Goal: Information Seeking & Learning: Find specific fact

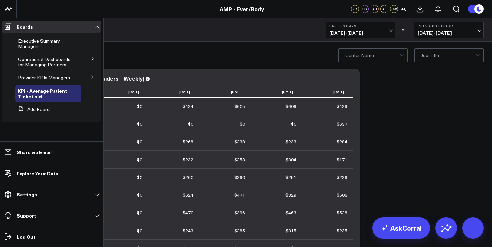
click at [92, 77] on icon at bounding box center [93, 77] width 4 height 4
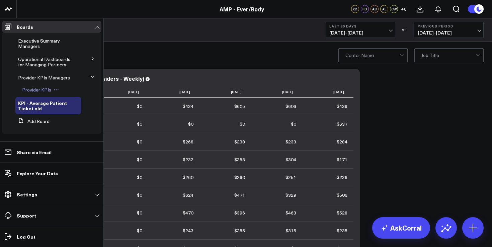
click at [41, 88] on span "Provider KPIs" at bounding box center [36, 89] width 29 height 6
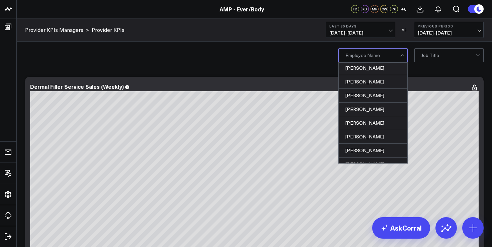
scroll to position [201, 0]
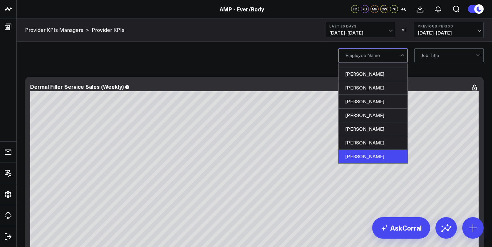
click at [370, 154] on div "[PERSON_NAME]" at bounding box center [373, 156] width 69 height 13
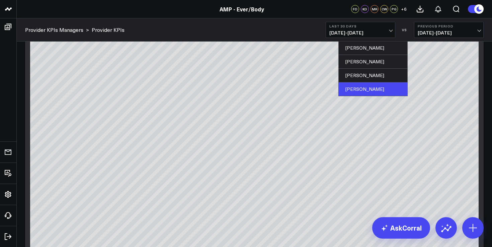
scroll to position [63, 0]
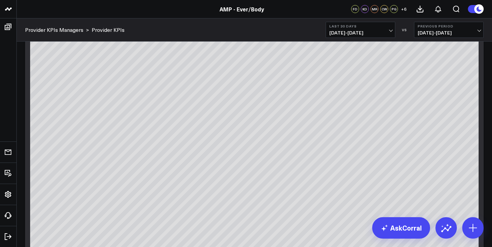
click at [274, 29] on div "Provider KPIs Managers > Provider KPIs Last 30 Days [DATE] - [DATE] VS Previous…" at bounding box center [254, 29] width 475 height 23
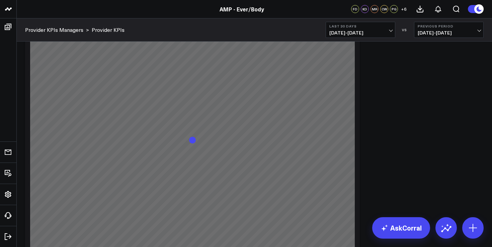
scroll to position [356, 0]
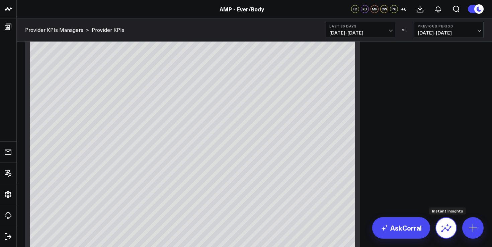
click at [450, 225] on icon at bounding box center [446, 227] width 11 height 11
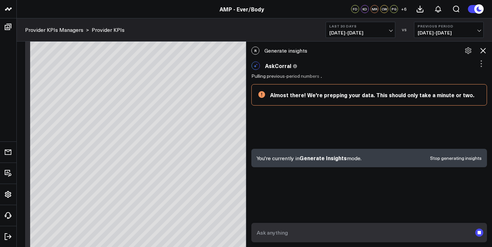
click at [388, 29] on button "Last 30 Days [DATE] - [DATE]" at bounding box center [361, 30] width 70 height 16
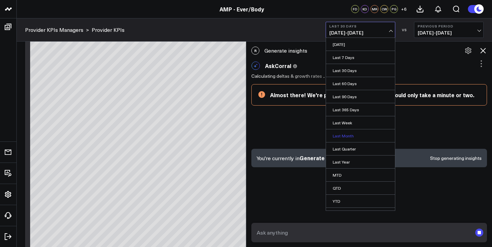
click at [350, 136] on link "Last Month" at bounding box center [360, 135] width 69 height 13
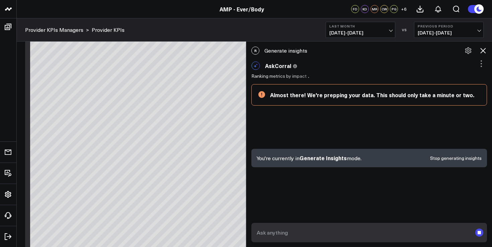
click at [482, 230] on rect "submit" at bounding box center [479, 232] width 8 height 8
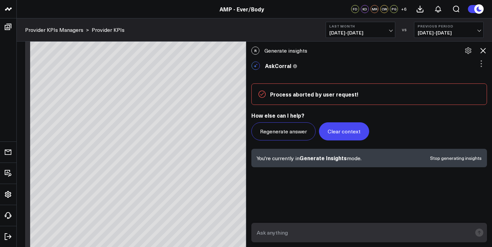
click at [343, 136] on button "Clear context" at bounding box center [344, 131] width 50 height 18
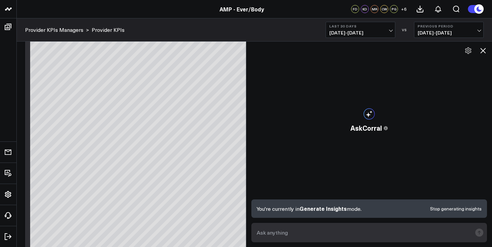
click at [484, 53] on icon at bounding box center [483, 51] width 8 height 8
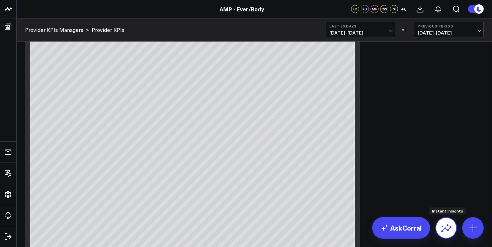
click at [446, 233] on button at bounding box center [445, 227] width 21 height 21
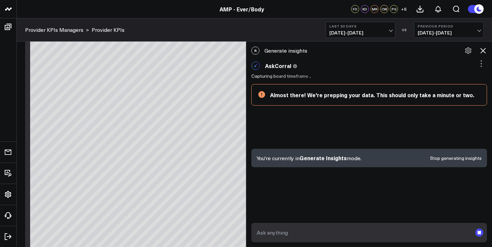
click at [390, 34] on span "[DATE] - [DATE]" at bounding box center [360, 32] width 62 height 5
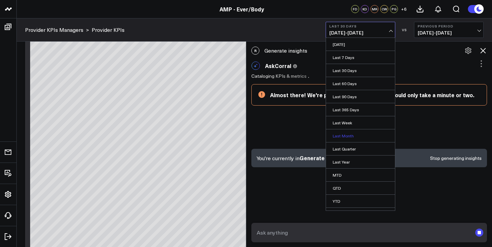
click at [343, 133] on link "Last Month" at bounding box center [360, 135] width 69 height 13
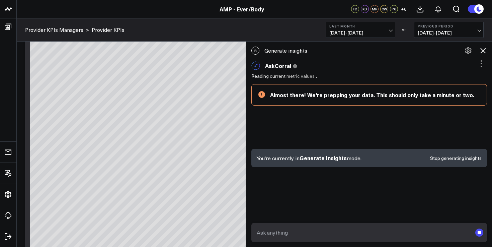
click at [461, 159] on button "Stop generating insights" at bounding box center [456, 158] width 52 height 5
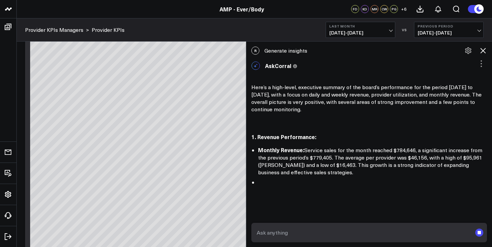
click at [477, 231] on rect "submit" at bounding box center [479, 232] width 8 height 8
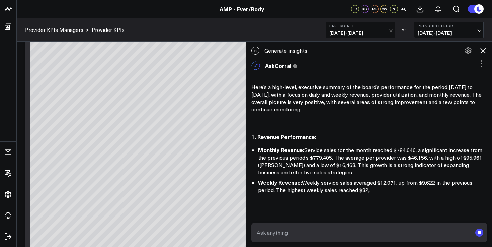
click at [482, 233] on rect "submit" at bounding box center [479, 232] width 8 height 8
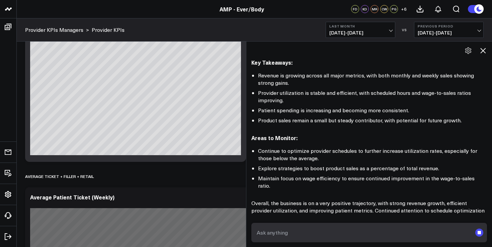
scroll to position [722, 0]
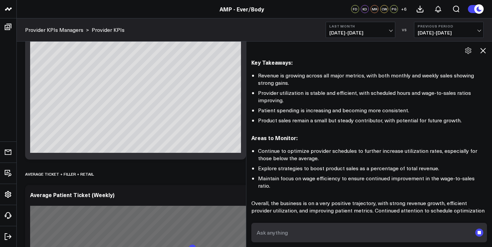
click at [389, 241] on form at bounding box center [369, 232] width 236 height 19
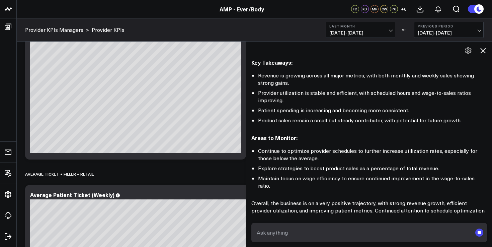
click at [386, 233] on textarea at bounding box center [363, 232] width 217 height 12
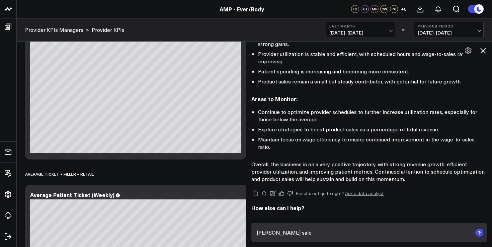
type textarea "[PERSON_NAME] sales"
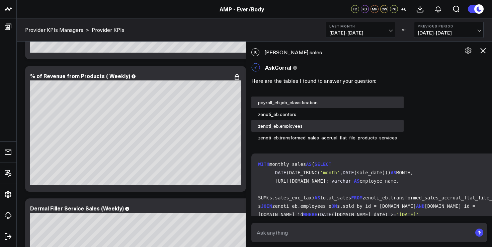
scroll to position [948, 0]
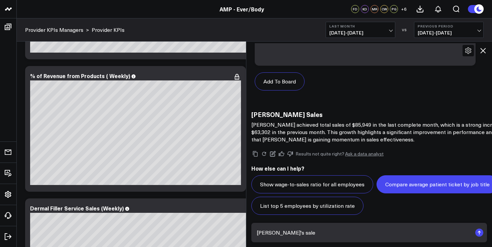
type textarea "[PERSON_NAME]'s sales"
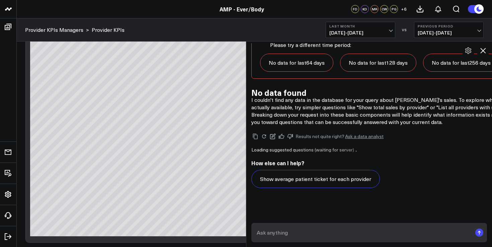
scroll to position [1691, 0]
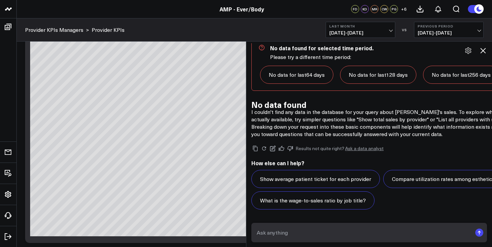
click at [302, 236] on textarea at bounding box center [363, 232] width 217 height 12
type textarea "[PERSON_NAME]"
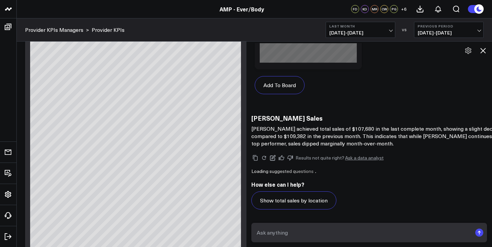
scroll to position [2269, 0]
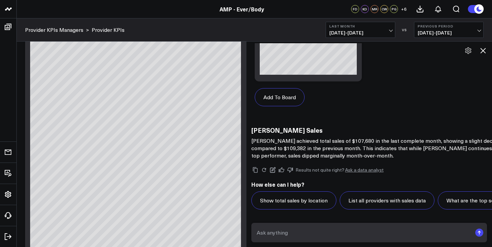
click at [287, 230] on textarea at bounding box center [363, 232] width 217 height 12
type textarea "[PERSON_NAME]?"
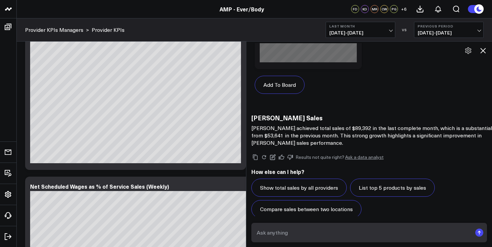
scroll to position [2868, 0]
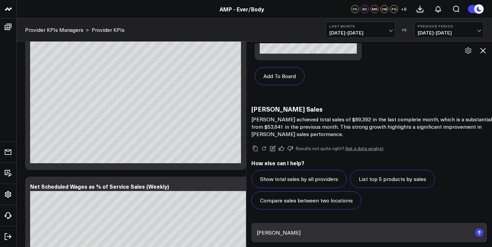
type textarea "[PERSON_NAME]"
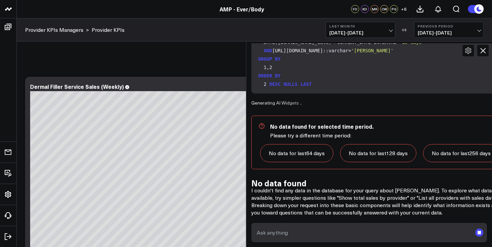
scroll to position [3201, 0]
type textarea "Rose"
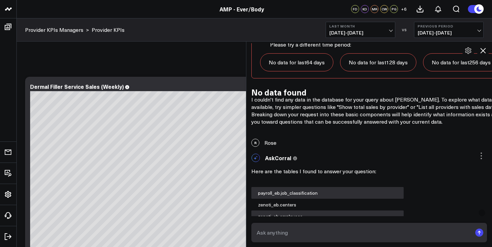
scroll to position [3554, 0]
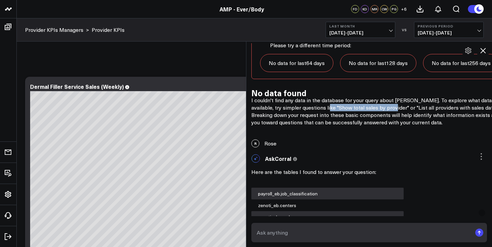
drag, startPoint x: 357, startPoint y: 158, endPoint x: 424, endPoint y: 161, distance: 67.3
click at [424, 126] on p "I couldn't find any data in the database for your query about [PERSON_NAME]. To…" at bounding box center [385, 110] width 268 height 29
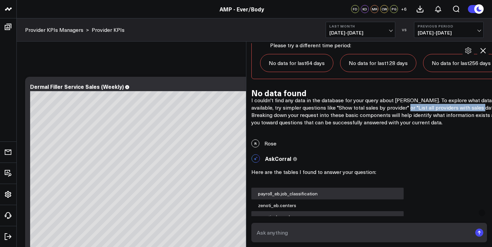
drag, startPoint x: 436, startPoint y: 158, endPoint x: 288, endPoint y: 166, distance: 148.5
click at [288, 126] on p "I couldn't find any data in the database for your query about [PERSON_NAME]. To…" at bounding box center [385, 110] width 268 height 29
copy p "List all providers with sales data."
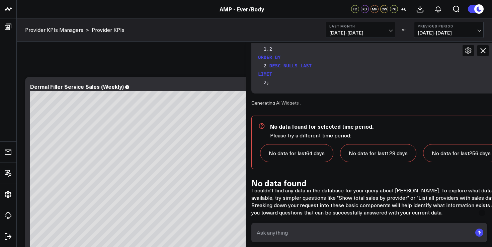
scroll to position [3900, 0]
click at [289, 234] on textarea at bounding box center [363, 232] width 217 height 12
paste textarea "List all providers with sales data."
type textarea "List all providers with sales data."
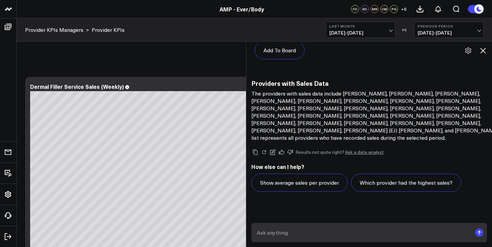
scroll to position [5104, 0]
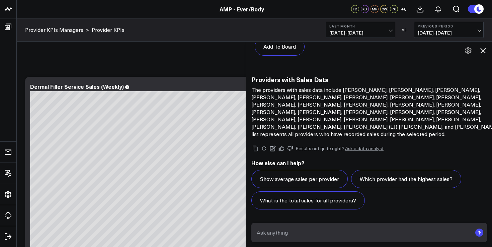
drag, startPoint x: 274, startPoint y: 96, endPoint x: 306, endPoint y: 99, distance: 32.2
click at [306, 99] on p "The providers with sales data include [PERSON_NAME], [PERSON_NAME], [PERSON_NAM…" at bounding box center [385, 112] width 268 height 52
click at [277, 97] on p "The providers with sales data include [PERSON_NAME], [PERSON_NAME], [PERSON_NAM…" at bounding box center [385, 112] width 268 height 52
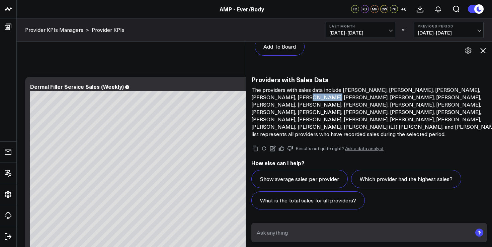
click at [277, 97] on p "The providers with sales data include [PERSON_NAME], [PERSON_NAME], [PERSON_NAM…" at bounding box center [385, 112] width 268 height 52
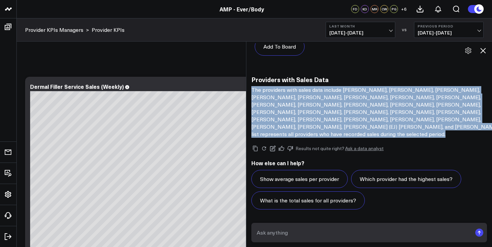
click at [277, 97] on p "The providers with sales data include [PERSON_NAME], [PERSON_NAME], [PERSON_NAM…" at bounding box center [385, 112] width 268 height 52
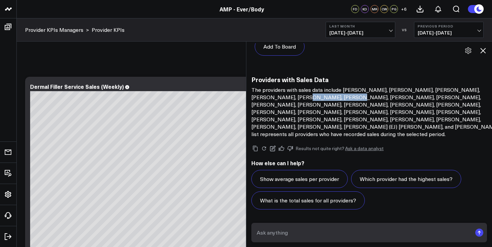
drag, startPoint x: 273, startPoint y: 97, endPoint x: 317, endPoint y: 100, distance: 43.9
click at [317, 100] on p "The providers with sales data include [PERSON_NAME], [PERSON_NAME], [PERSON_NAM…" at bounding box center [385, 112] width 268 height 52
copy p "[PERSON_NAME]"
click at [260, 236] on textarea at bounding box center [363, 232] width 217 height 12
paste textarea "[PERSON_NAME]"
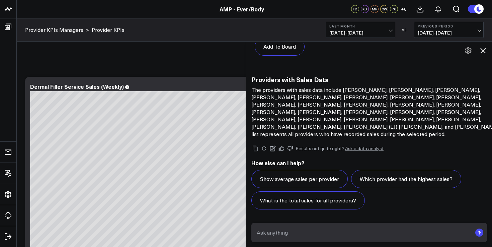
type textarea "[PERSON_NAME]"
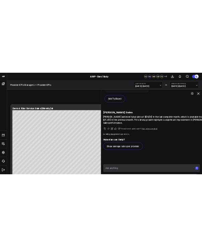
scroll to position [5726, 0]
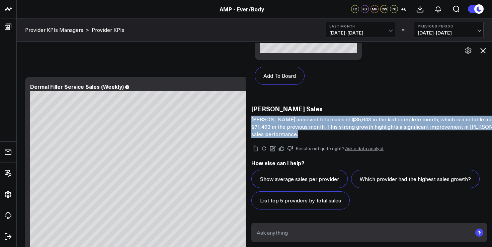
drag, startPoint x: 375, startPoint y: 134, endPoint x: 249, endPoint y: 122, distance: 127.4
copy p "[PERSON_NAME] achieved total sales of $85,643 in the last complete month, which…"
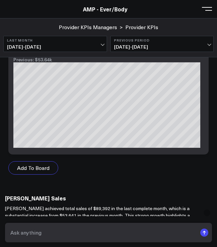
scroll to position [2778, 0]
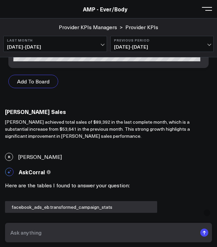
click at [9, 127] on p "[PERSON_NAME] achieved total sales of $89,392 in the last complete month, which…" at bounding box center [108, 128] width 207 height 21
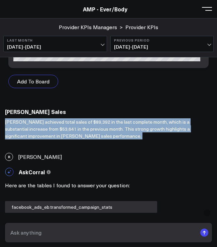
click at [9, 127] on p "[PERSON_NAME] achieved total sales of $89,392 in the last complete month, which…" at bounding box center [108, 128] width 207 height 21
copy div "[PERSON_NAME] achieved total sales of $89,392 in the last complete month, which…"
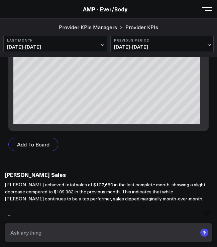
scroll to position [2125, 0]
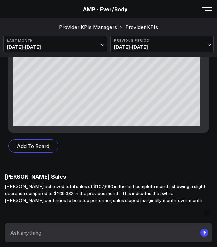
click at [53, 203] on p "[PERSON_NAME] achieved total sales of $107,680 in the last complete month, show…" at bounding box center [108, 192] width 207 height 21
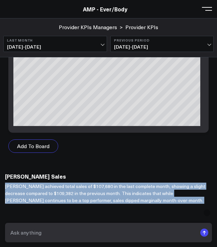
click at [53, 203] on p "[PERSON_NAME] achieved total sales of $107,680 in the last complete month, show…" at bounding box center [108, 192] width 207 height 21
copy div "[PERSON_NAME] achieved total sales of $107,680 in the last complete month, show…"
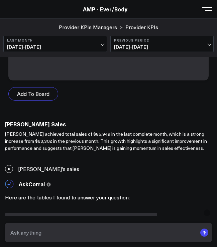
scroll to position [869, 0]
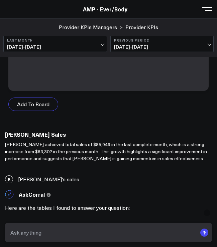
click at [93, 149] on p "[PERSON_NAME] achieved total sales of $85,949 in the last complete month, which…" at bounding box center [108, 151] width 207 height 21
click at [93, 158] on p "[PERSON_NAME] achieved total sales of $85,949 in the last complete month, which…" at bounding box center [108, 151] width 207 height 21
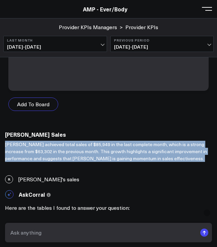
click at [93, 158] on p "[PERSON_NAME] achieved total sales of $85,949 in the last complete month, which…" at bounding box center [108, 151] width 207 height 21
copy div "[PERSON_NAME] achieved total sales of $85,949 in the last complete month, which…"
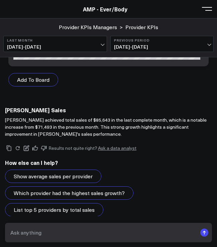
scroll to position [572, 0]
click at [99, 235] on textarea at bounding box center [103, 232] width 188 height 12
type textarea "[PERSON_NAME]"
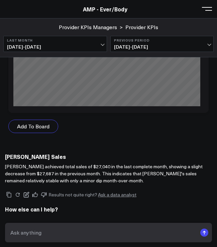
scroll to position [6324, 0]
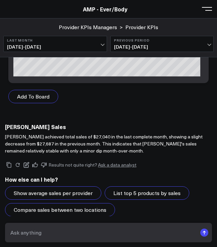
click at [22, 134] on p "[PERSON_NAME] achieved total sales of $27,040 in the last complete month, showi…" at bounding box center [108, 143] width 207 height 21
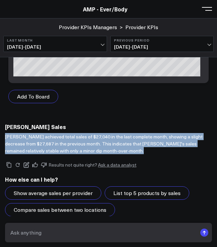
click at [22, 134] on p "[PERSON_NAME] achieved total sales of $27,040 in the last complete month, showi…" at bounding box center [108, 143] width 207 height 21
copy div "[PERSON_NAME] achieved total sales of $27,040 in the last complete month, showi…"
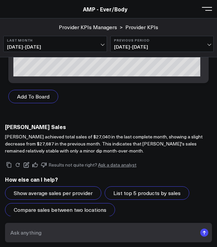
click at [108, 232] on textarea at bounding box center [103, 232] width 188 height 12
type textarea "[PERSON_NAME]"
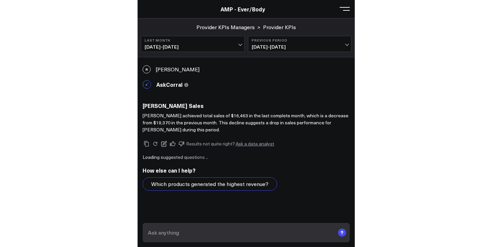
scroll to position [6421, 0]
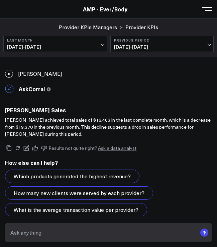
click at [115, 121] on p "[PERSON_NAME] achieved total sales of $16,463 in the last complete month, which…" at bounding box center [108, 126] width 207 height 21
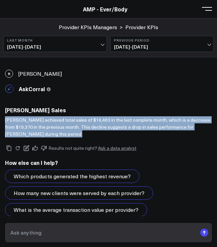
click at [115, 121] on p "[PERSON_NAME] achieved total sales of $16,463 in the last complete month, which…" at bounding box center [108, 126] width 207 height 21
copy div "[PERSON_NAME] achieved total sales of $16,463 in the last complete month, which…"
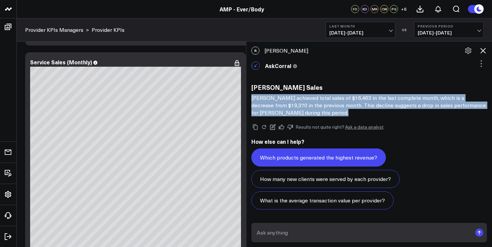
scroll to position [6429, 0]
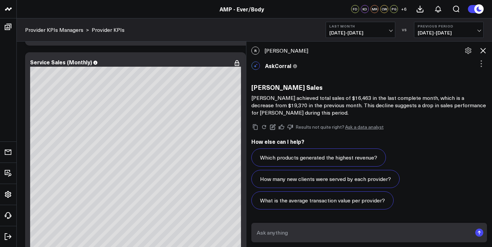
click at [310, 233] on textarea at bounding box center [363, 232] width 217 height 12
drag, startPoint x: 285, startPoint y: 100, endPoint x: 251, endPoint y: 98, distance: 34.5
click at [251, 98] on p "[PERSON_NAME] achieved total sales of $16,463 in the last complete month, which…" at bounding box center [369, 105] width 236 height 22
copy p "[PERSON_NAME]"
click at [284, 232] on textarea at bounding box center [363, 232] width 217 height 12
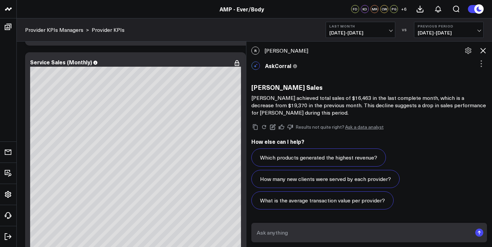
paste textarea "[PERSON_NAME]"
type textarea "[PERSON_NAME] products"
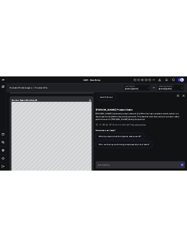
scroll to position [7028, 0]
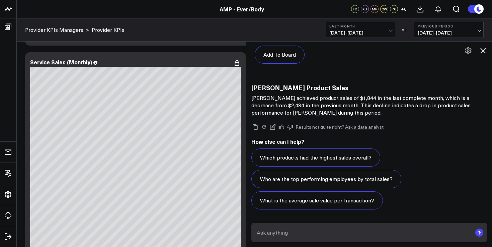
click at [317, 113] on p "[PERSON_NAME] achieved product sales of $1,844 in the last complete month, whic…" at bounding box center [369, 105] width 236 height 22
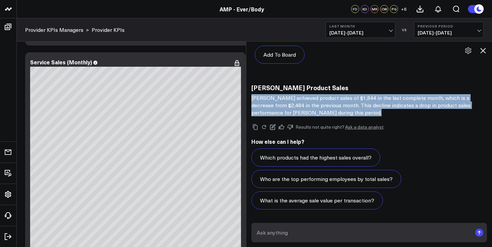
click at [317, 113] on p "[PERSON_NAME] achieved product sales of $1,844 in the last complete month, whic…" at bounding box center [369, 105] width 236 height 22
copy div "[PERSON_NAME] achieved product sales of $1,844 in the last complete month, whic…"
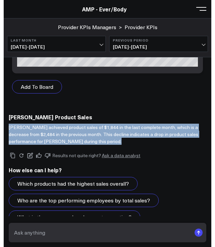
scroll to position [7016, 0]
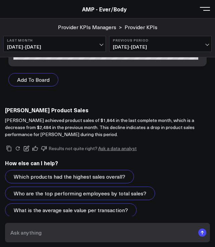
click at [48, 234] on textarea at bounding box center [102, 232] width 186 height 12
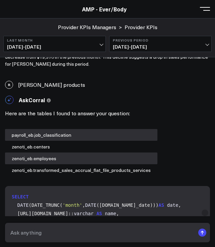
scroll to position [6497, 0]
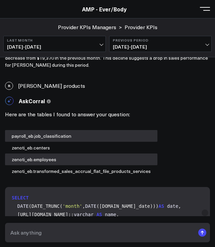
click at [48, 79] on div "R [PERSON_NAME] products" at bounding box center [107, 85] width 215 height 15
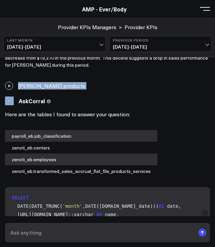
click at [48, 79] on div "R [PERSON_NAME] products" at bounding box center [107, 85] width 215 height 15
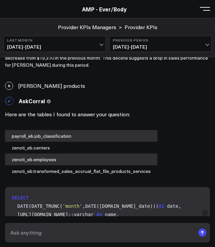
click at [45, 227] on textarea at bounding box center [102, 232] width 186 height 12
paste textarea "[PERSON_NAME] products"
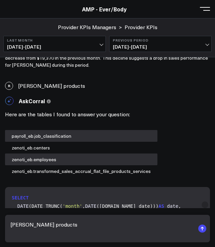
drag, startPoint x: 45, startPoint y: 226, endPoint x: 14, endPoint y: 220, distance: 31.4
click at [14, 220] on textarea "[PERSON_NAME] products" at bounding box center [102, 228] width 186 height 20
type textarea "Bianca products"
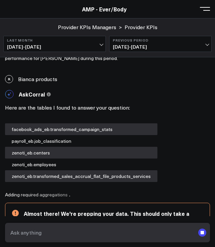
scroll to position [7129, 0]
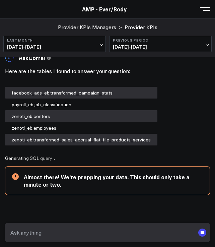
paste textarea "[PERSON_NAME] products"
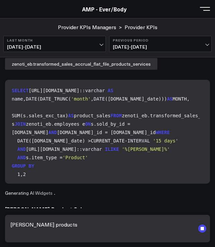
scroll to position [7211, 0]
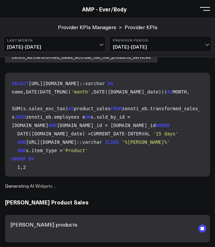
drag, startPoint x: 46, startPoint y: 227, endPoint x: 5, endPoint y: 224, distance: 41.0
click at [5, 224] on form "[PERSON_NAME] products" at bounding box center [107, 228] width 205 height 27
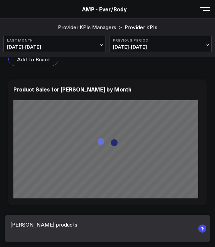
scroll to position [7624, 0]
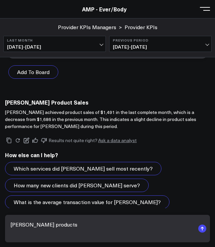
type textarea "[PERSON_NAME] products"
click at [78, 111] on p "[PERSON_NAME] achieved product sales of $1,491 in the last complete month, whic…" at bounding box center [107, 118] width 205 height 21
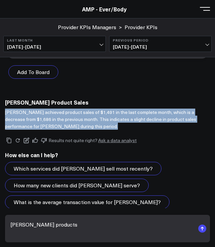
click at [78, 111] on p "[PERSON_NAME] achieved product sales of $1,491 in the last complete month, whic…" at bounding box center [107, 118] width 205 height 21
click at [202, 228] on icon "submit" at bounding box center [202, 228] width 1 height 3
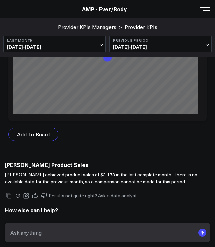
scroll to position [8196, 0]
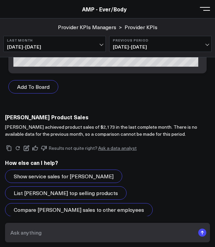
click at [35, 234] on textarea at bounding box center [102, 232] width 186 height 12
type textarea "[PERSON_NAME] products"
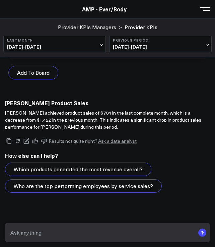
scroll to position [8819, 0]
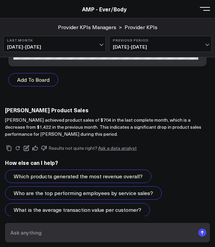
click at [58, 123] on p "[PERSON_NAME] achieved product sales of $704 in the last complete month, which …" at bounding box center [107, 126] width 205 height 21
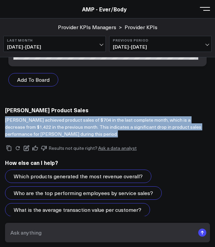
click at [58, 123] on p "[PERSON_NAME] achieved product sales of $704 in the last complete month, which …" at bounding box center [107, 126] width 205 height 21
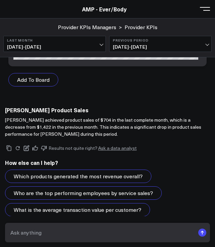
click at [86, 230] on textarea at bounding box center [102, 232] width 186 height 12
type textarea "[PERSON_NAME] products"
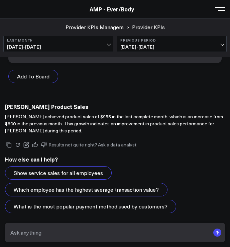
scroll to position [9365, 0]
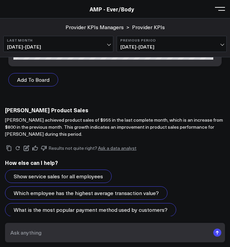
click at [48, 116] on p "[PERSON_NAME] achieved product sales of $955 in the last complete month, which …" at bounding box center [115, 126] width 220 height 21
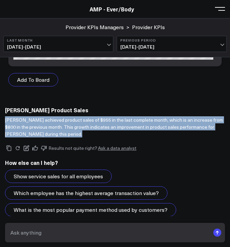
click at [48, 116] on p "[PERSON_NAME] achieved product sales of $955 in the last complete month, which …" at bounding box center [115, 126] width 220 height 21
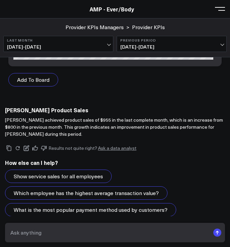
click at [79, 233] on textarea at bounding box center [109, 232] width 201 height 12
type textarea "[PERSON_NAME] products"
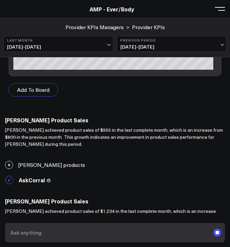
scroll to position [9360, 0]
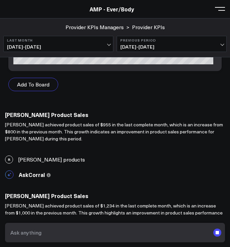
click at [81, 202] on p "[PERSON_NAME] achieved product sales of $1,234 in the last complete month, whic…" at bounding box center [115, 212] width 220 height 21
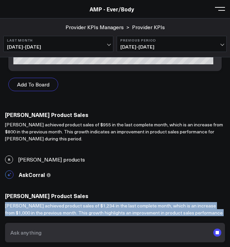
click at [81, 202] on p "[PERSON_NAME] achieved product sales of $1,234 in the last complete month, whic…" at bounding box center [115, 212] width 220 height 21
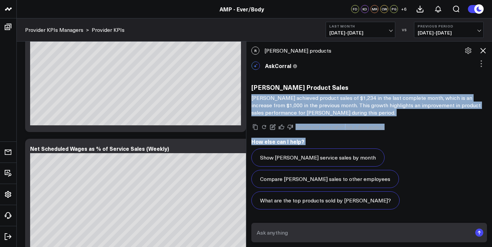
scroll to position [9545, 0]
